Goal: Register for event/course

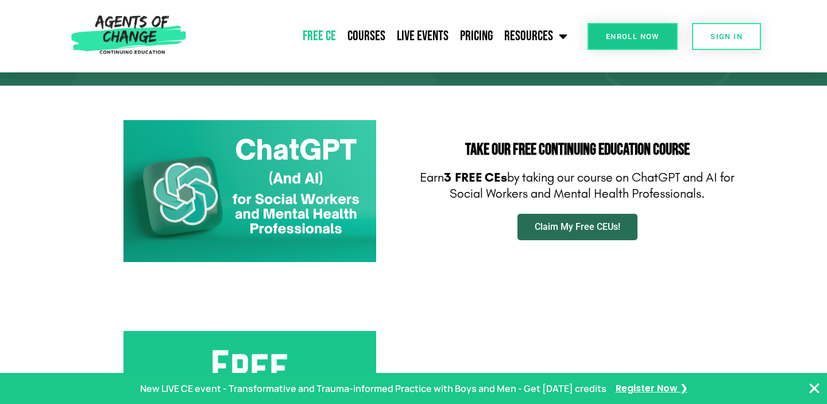
scroll to position [157, 0]
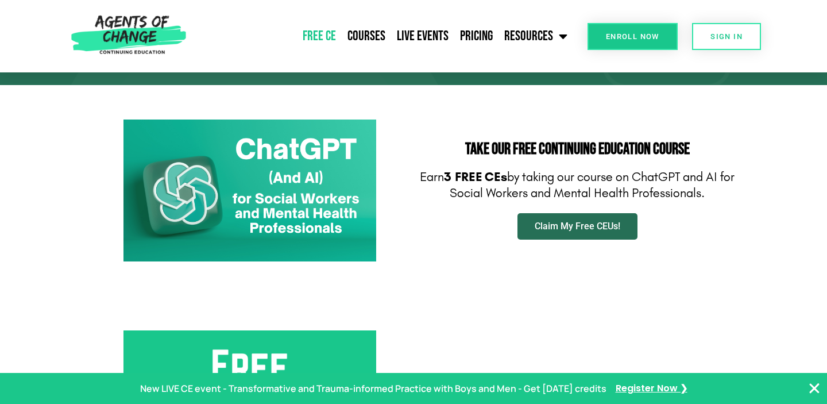
click at [564, 229] on span "Claim My Free CEUs!" at bounding box center [578, 226] width 86 height 9
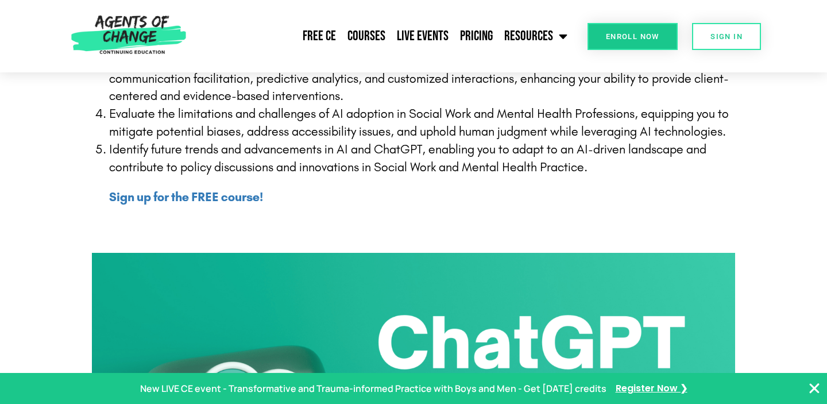
scroll to position [445, 0]
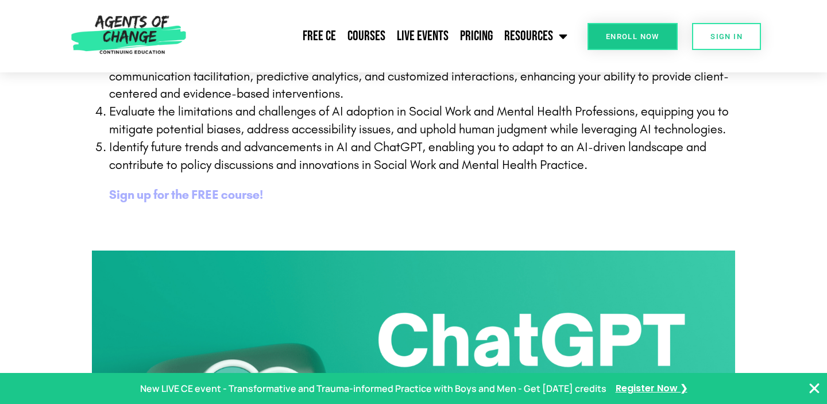
click at [199, 192] on b "Sign up for the FREE course!" at bounding box center [186, 194] width 154 height 15
